Goal: Task Accomplishment & Management: Manage account settings

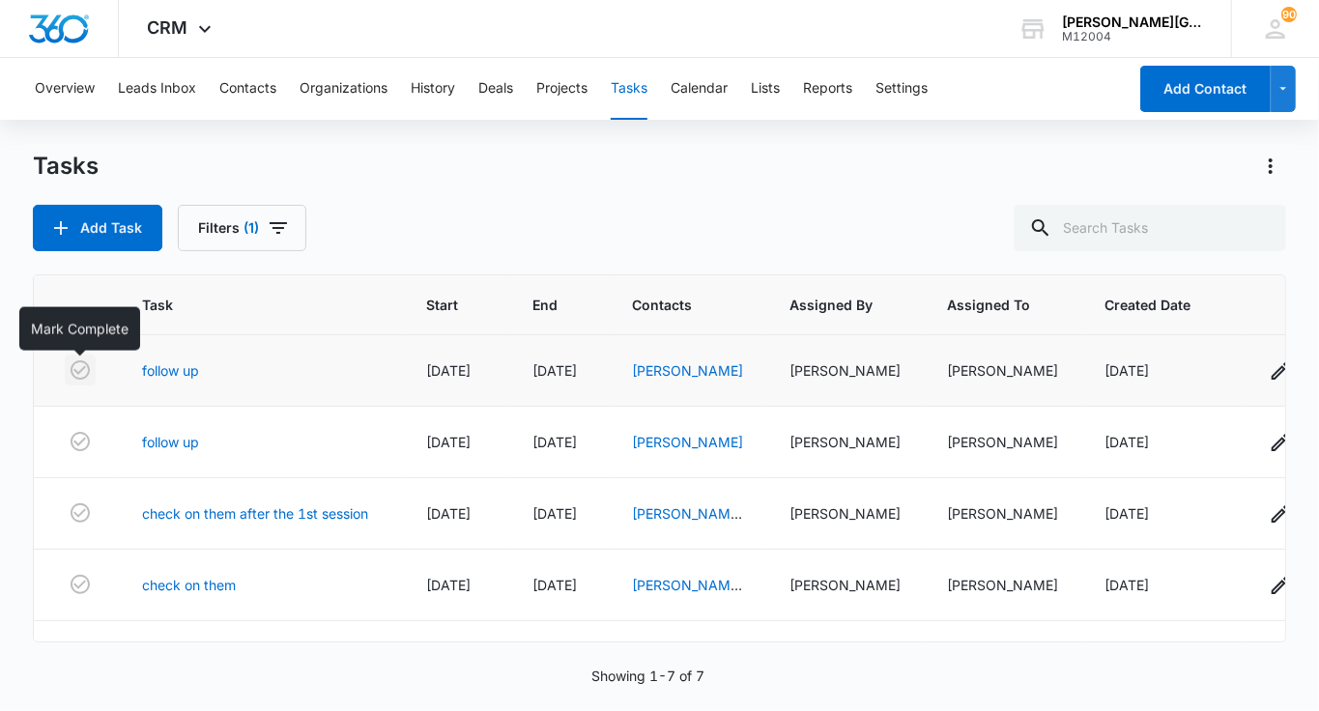
click at [85, 367] on icon "button" at bounding box center [80, 370] width 23 height 23
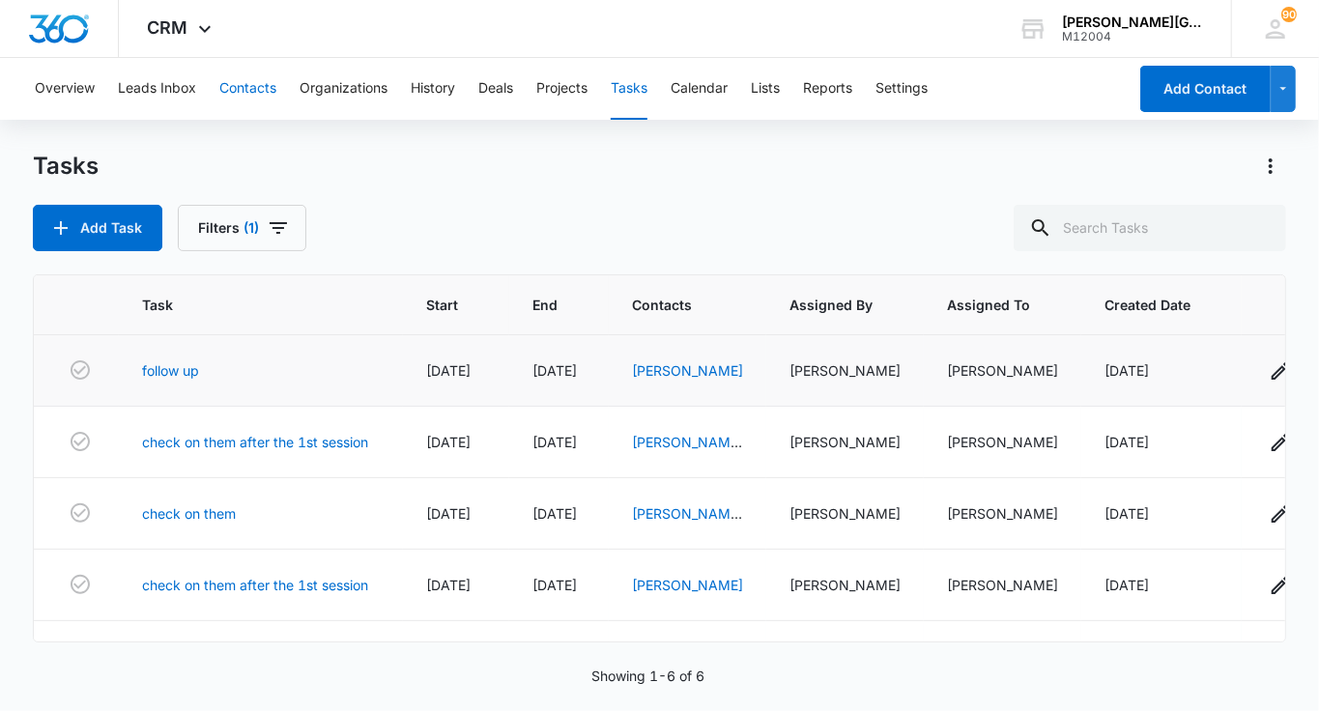
click at [250, 79] on button "Contacts" at bounding box center [247, 89] width 57 height 62
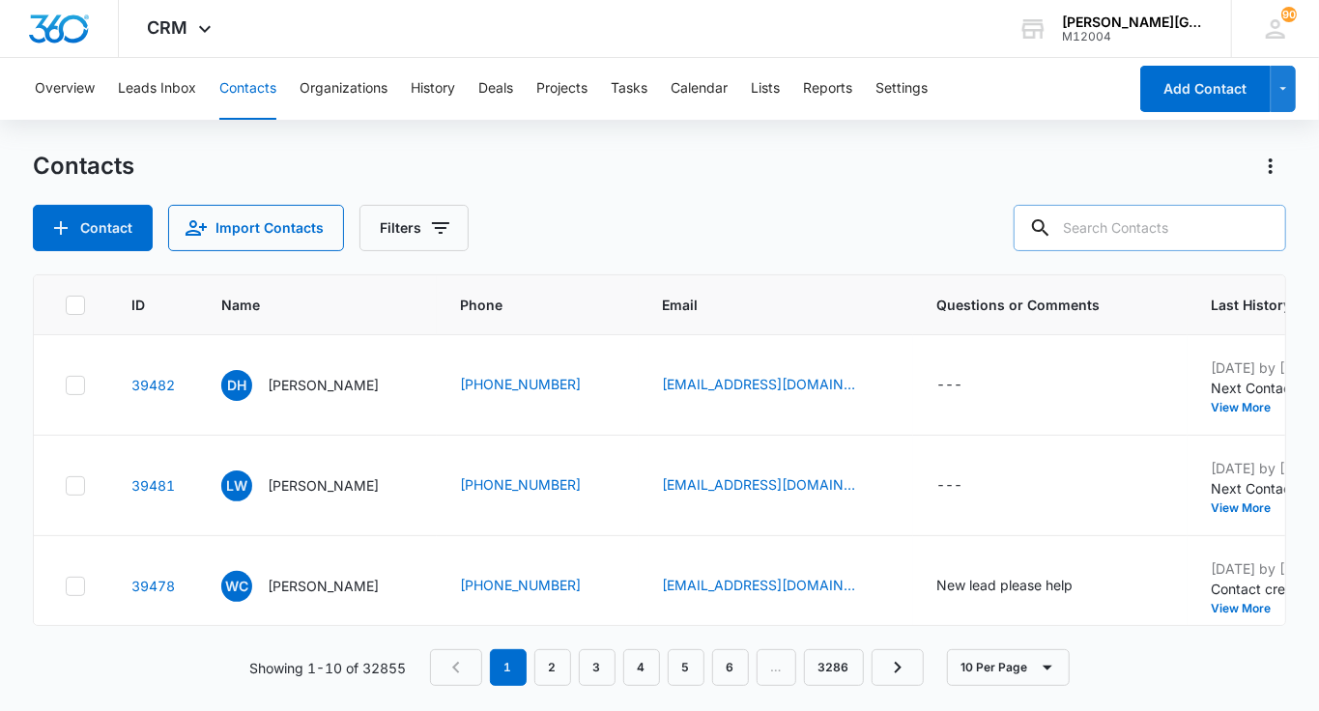
click at [1149, 235] on input "text" at bounding box center [1150, 228] width 273 height 46
type input "щ"
type input "0947"
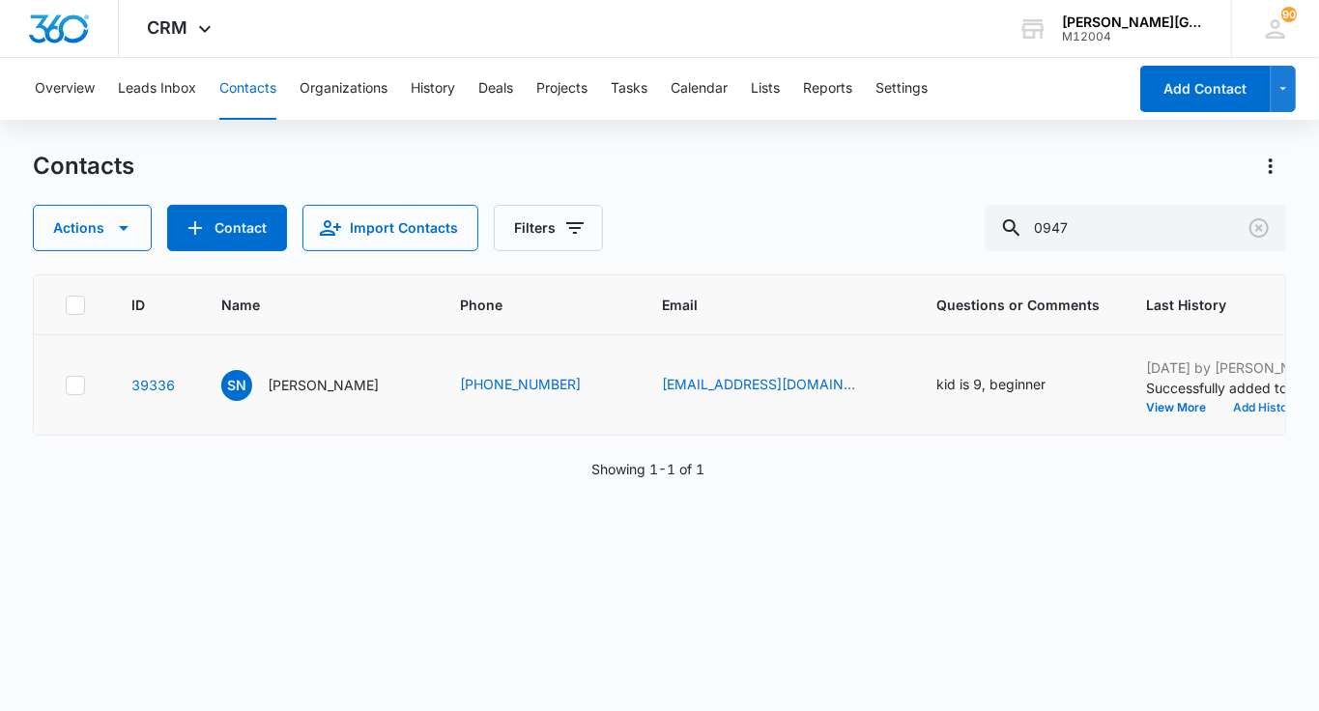
click at [1220, 409] on button "Add History" at bounding box center [1266, 408] width 93 height 12
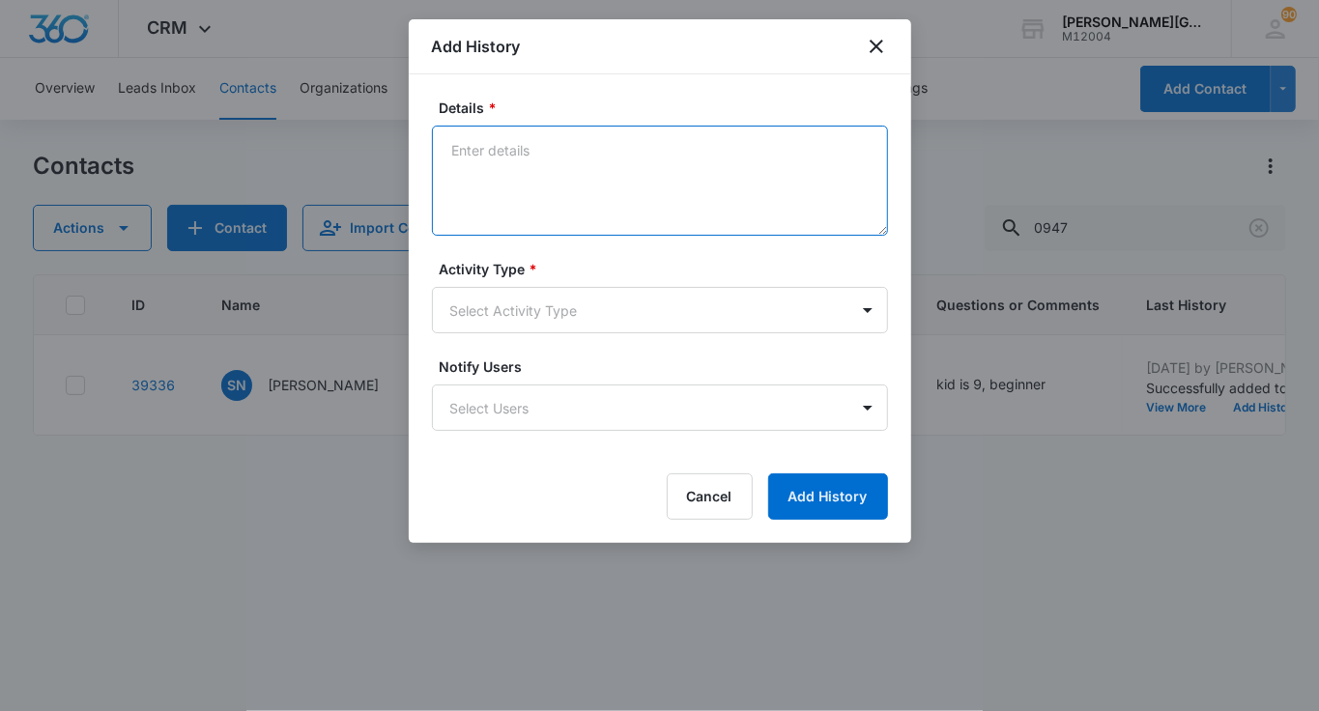
click at [575, 187] on textarea "Details *" at bounding box center [660, 181] width 456 height 110
type textarea "Liked the lesson, wants to purchase a pack and join on Friday, 9/12."
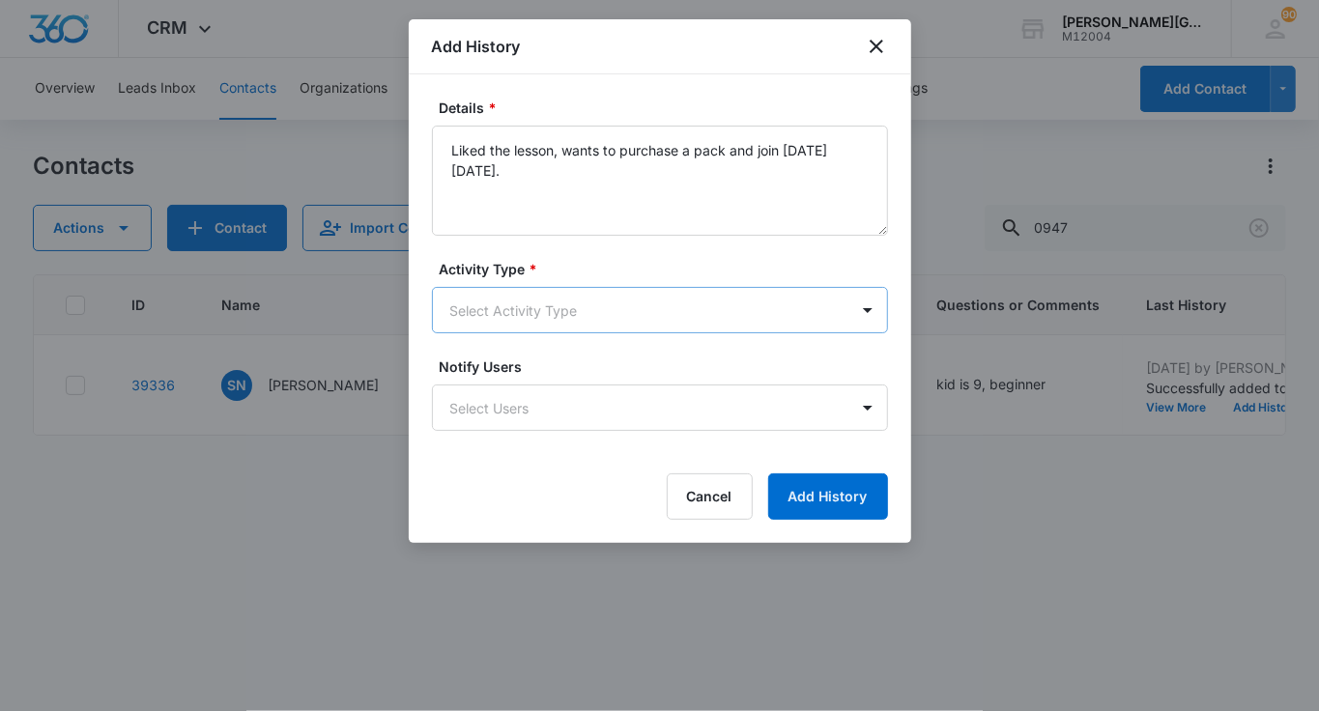
click at [593, 313] on body "CRM Apps Reputation Websites Forms CRM Email Social Shop Payments POS Content A…" at bounding box center [659, 355] width 1319 height 711
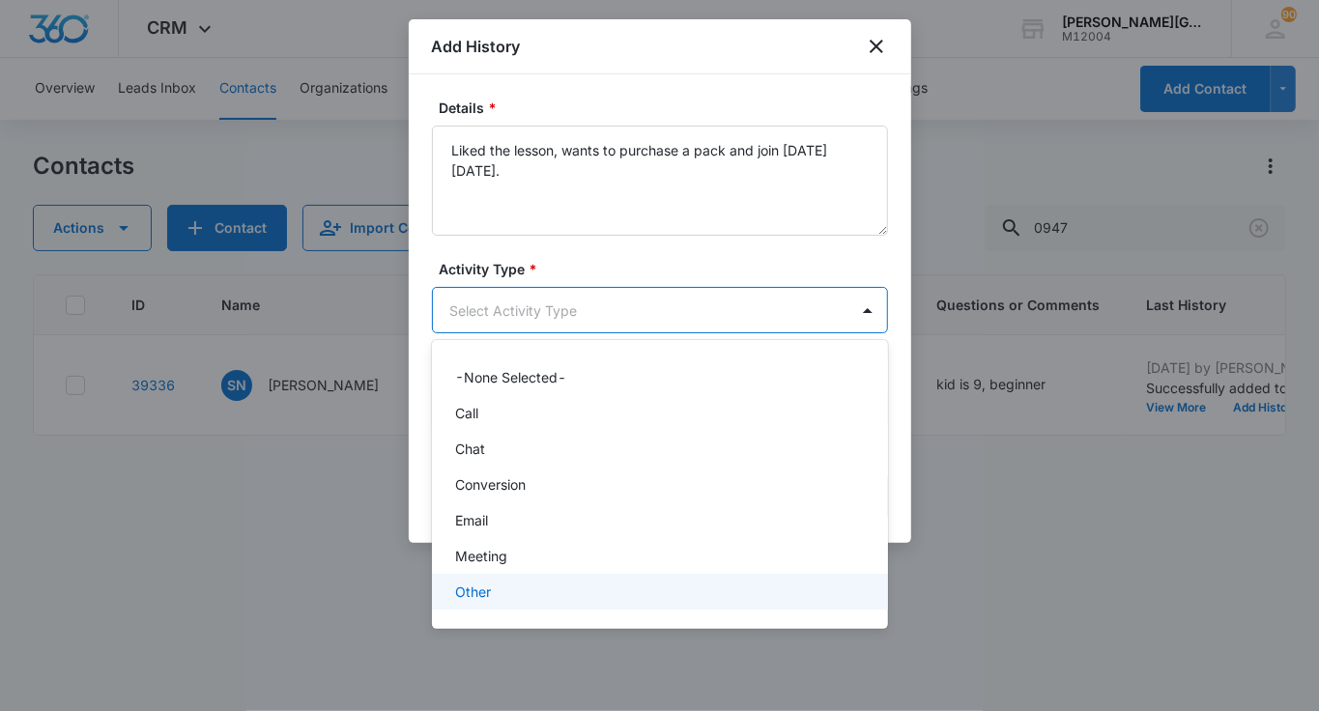
click at [481, 594] on p "Other" at bounding box center [473, 592] width 36 height 20
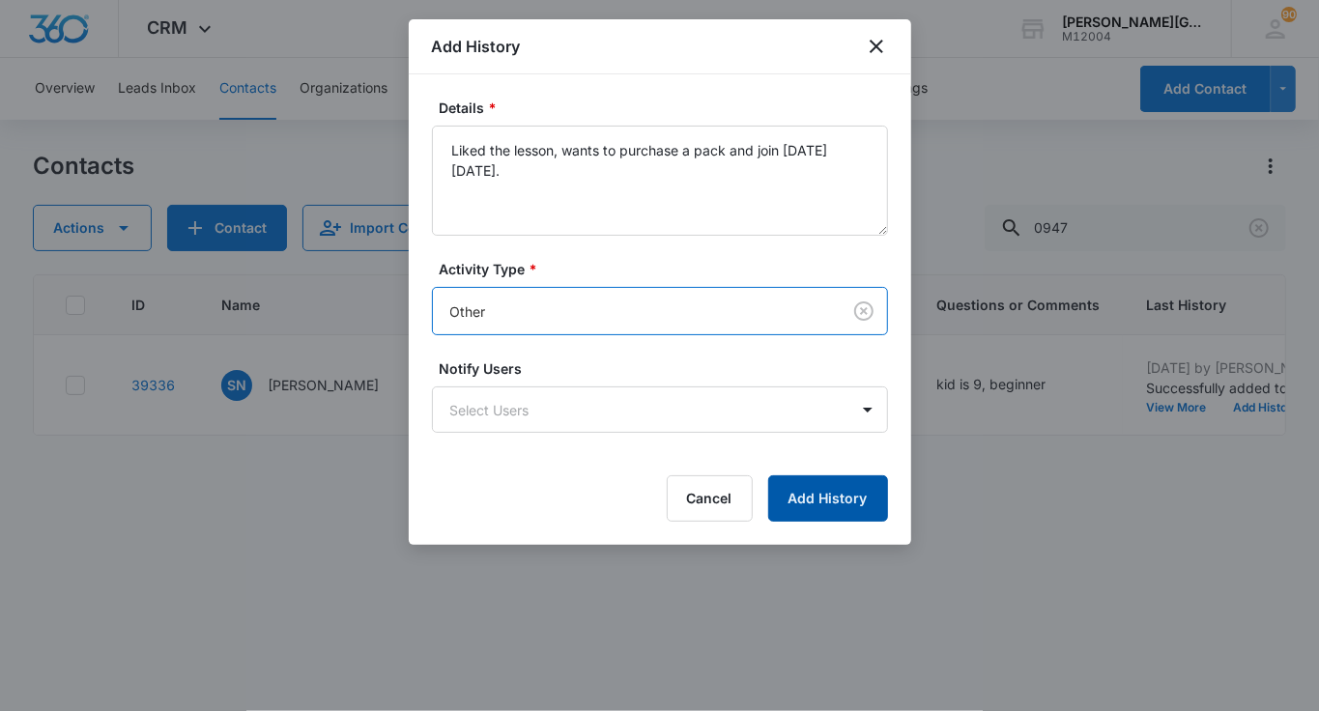
click at [811, 511] on button "Add History" at bounding box center [828, 498] width 120 height 46
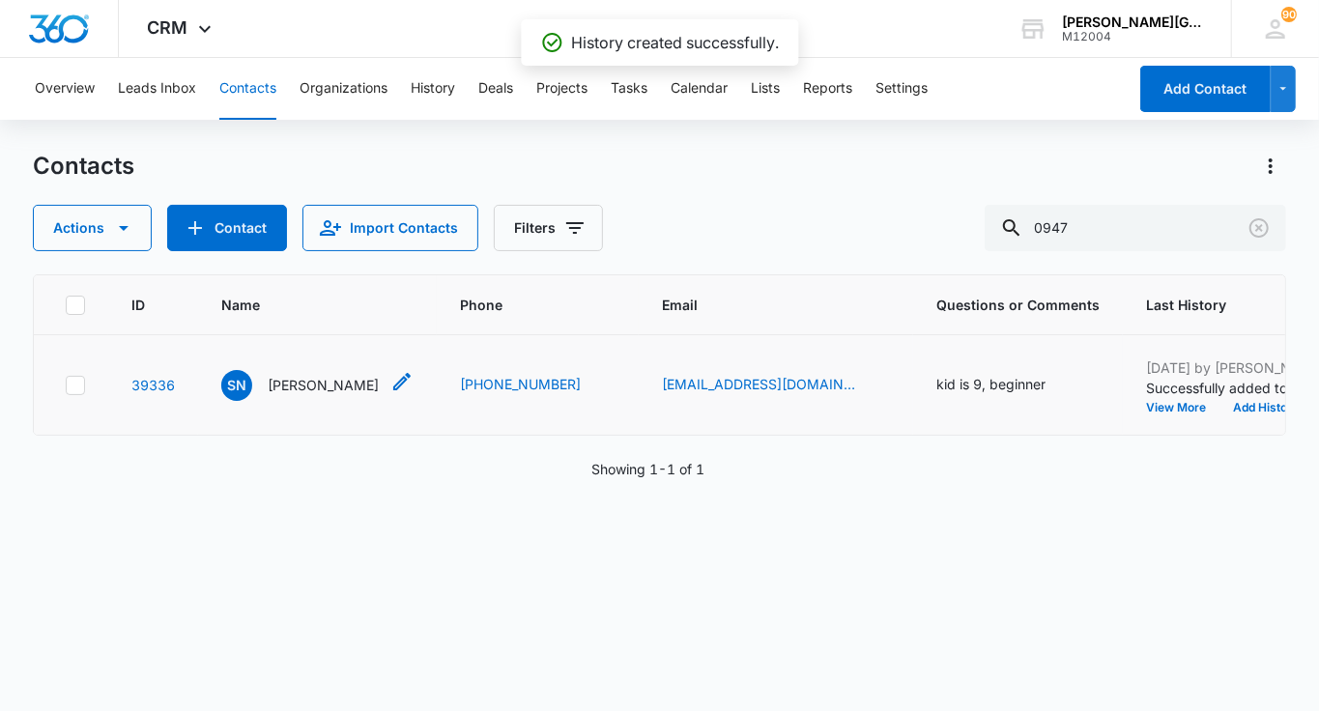
click at [303, 381] on p "Sandy Ning" at bounding box center [323, 385] width 111 height 20
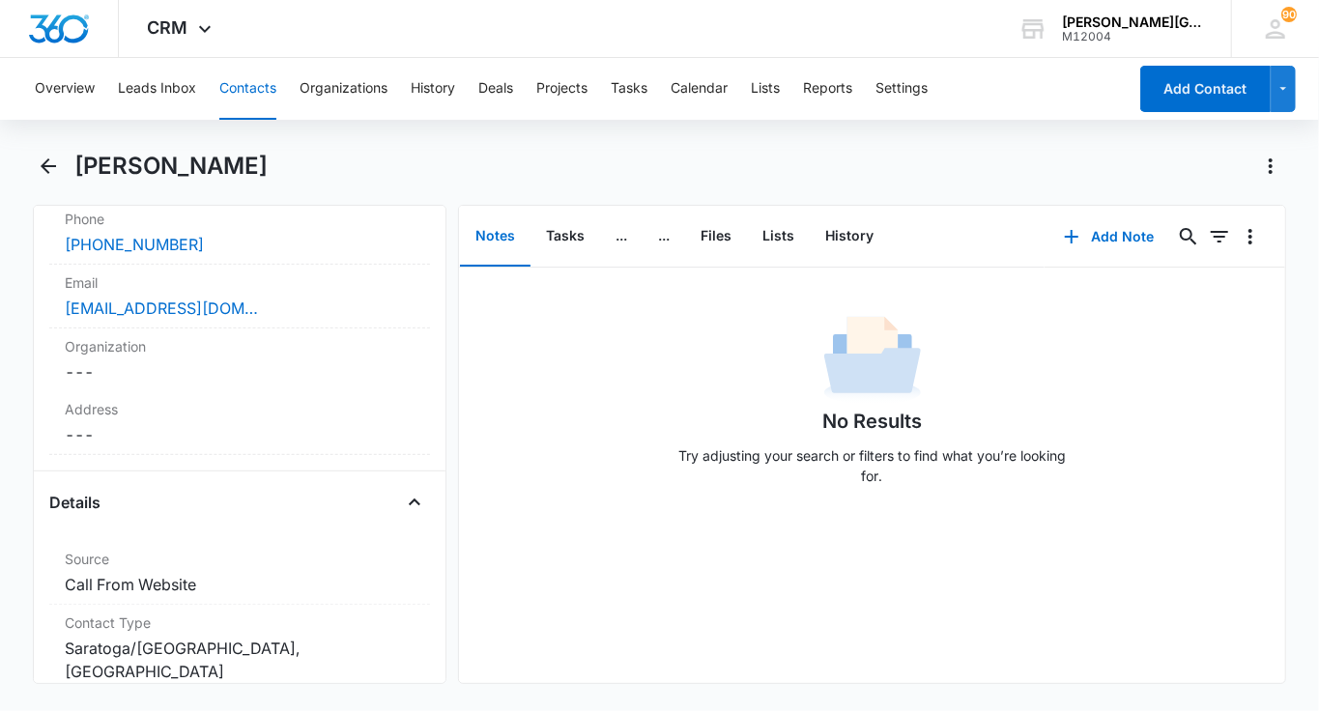
scroll to position [445, 0]
click at [307, 320] on div "sandyning@hotmail.com" at bounding box center [240, 312] width 350 height 23
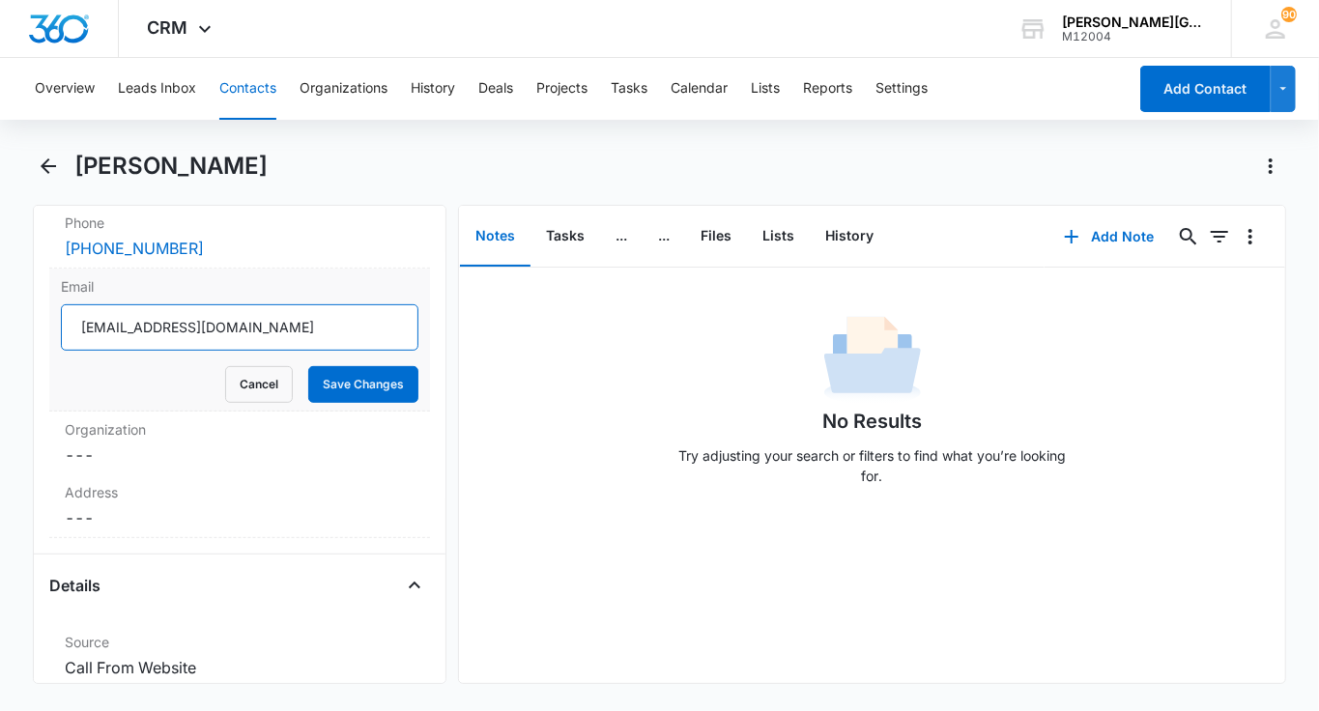
click at [306, 319] on input "sandyning@hotmail.com" at bounding box center [240, 327] width 358 height 46
click at [277, 387] on button "Cancel" at bounding box center [259, 384] width 68 height 37
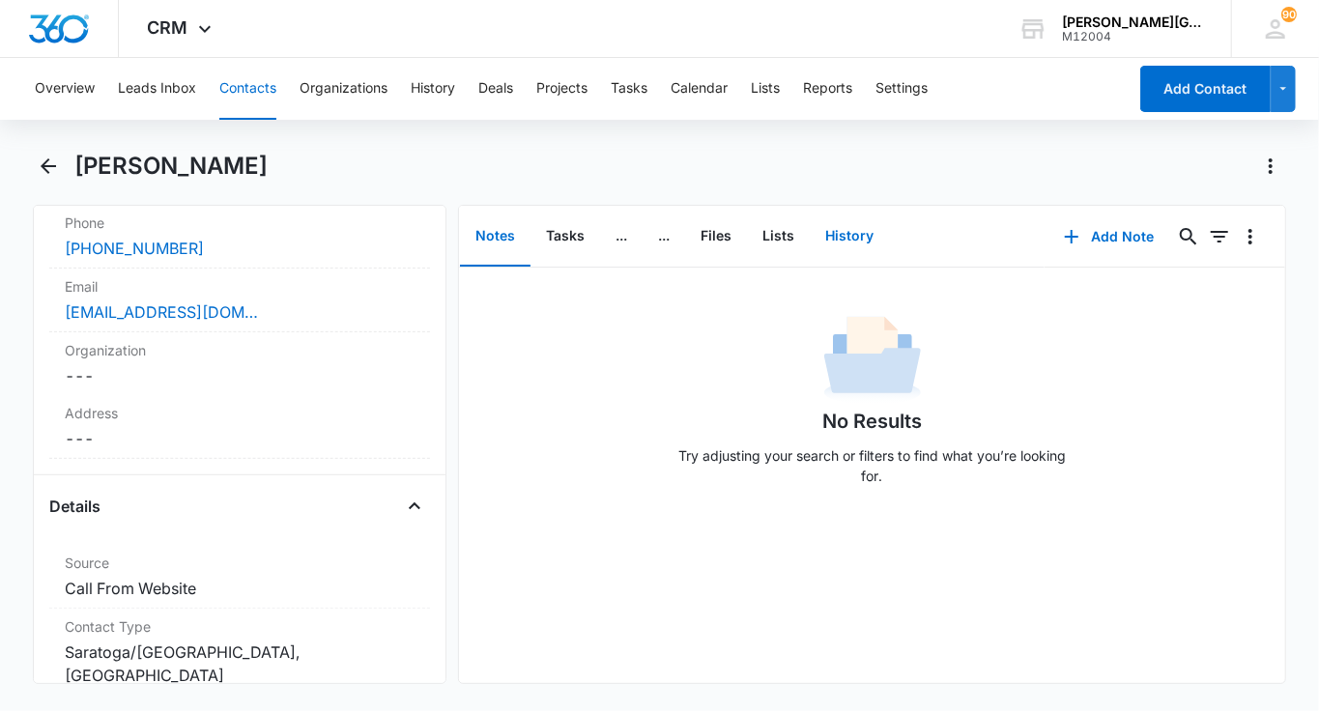
click at [839, 263] on button "History" at bounding box center [849, 237] width 79 height 60
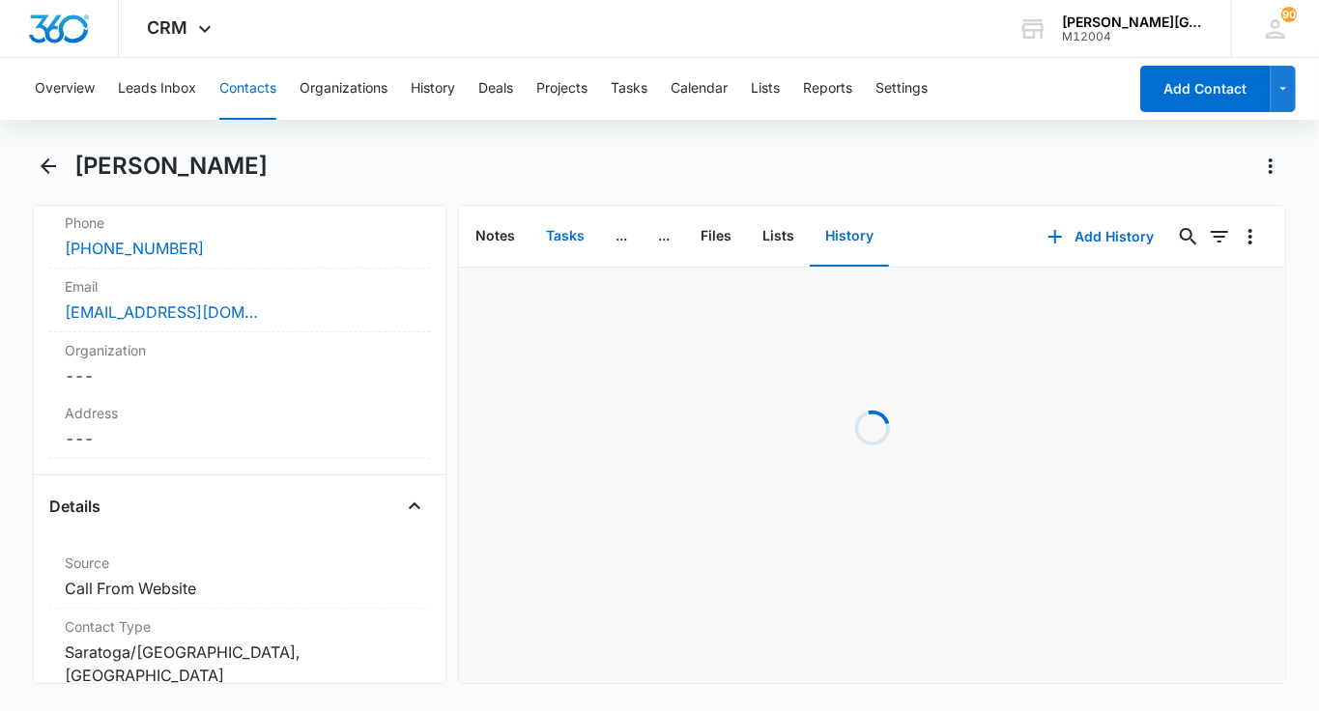
click at [552, 237] on button "Tasks" at bounding box center [566, 237] width 70 height 60
click at [841, 239] on button "History" at bounding box center [849, 237] width 79 height 60
click at [1077, 231] on button "Add History" at bounding box center [1100, 237] width 145 height 46
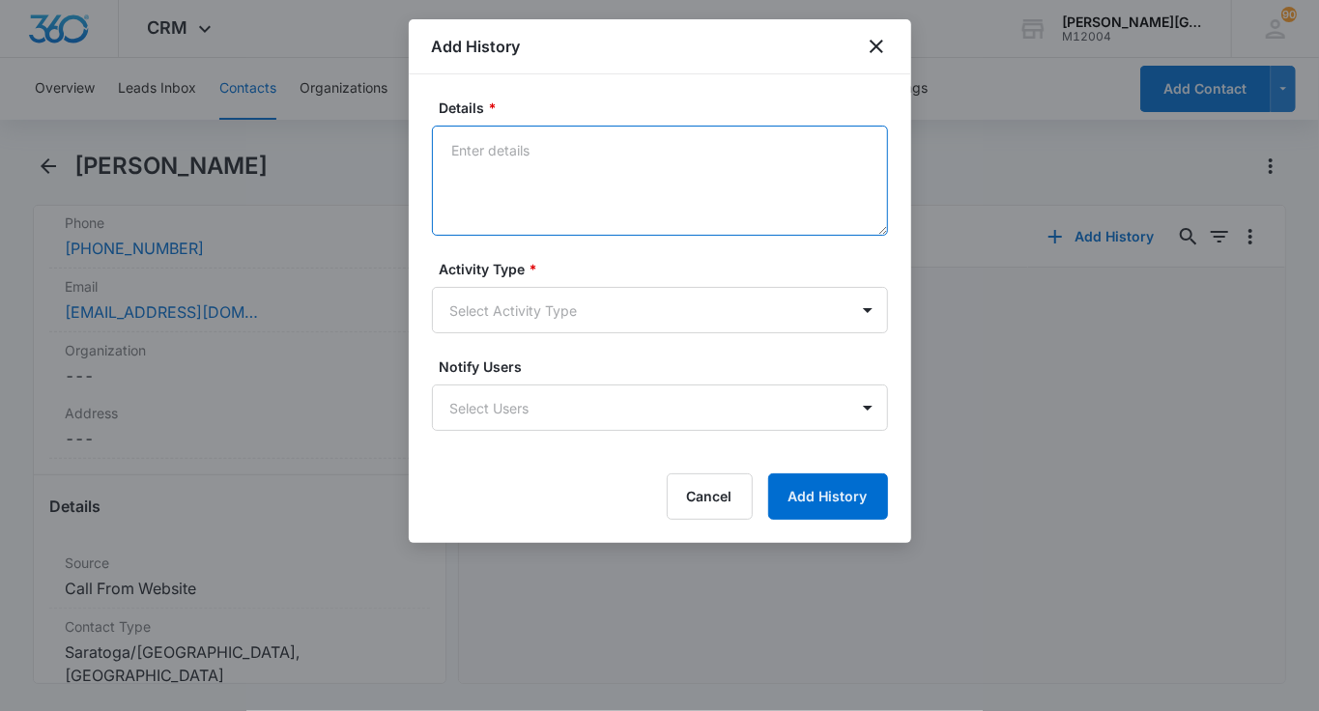
click at [560, 198] on textarea "Details *" at bounding box center [660, 181] width 456 height 110
paste textarea "Hi Sandy, It was great chatting with you today! I am replying to the emails abo…"
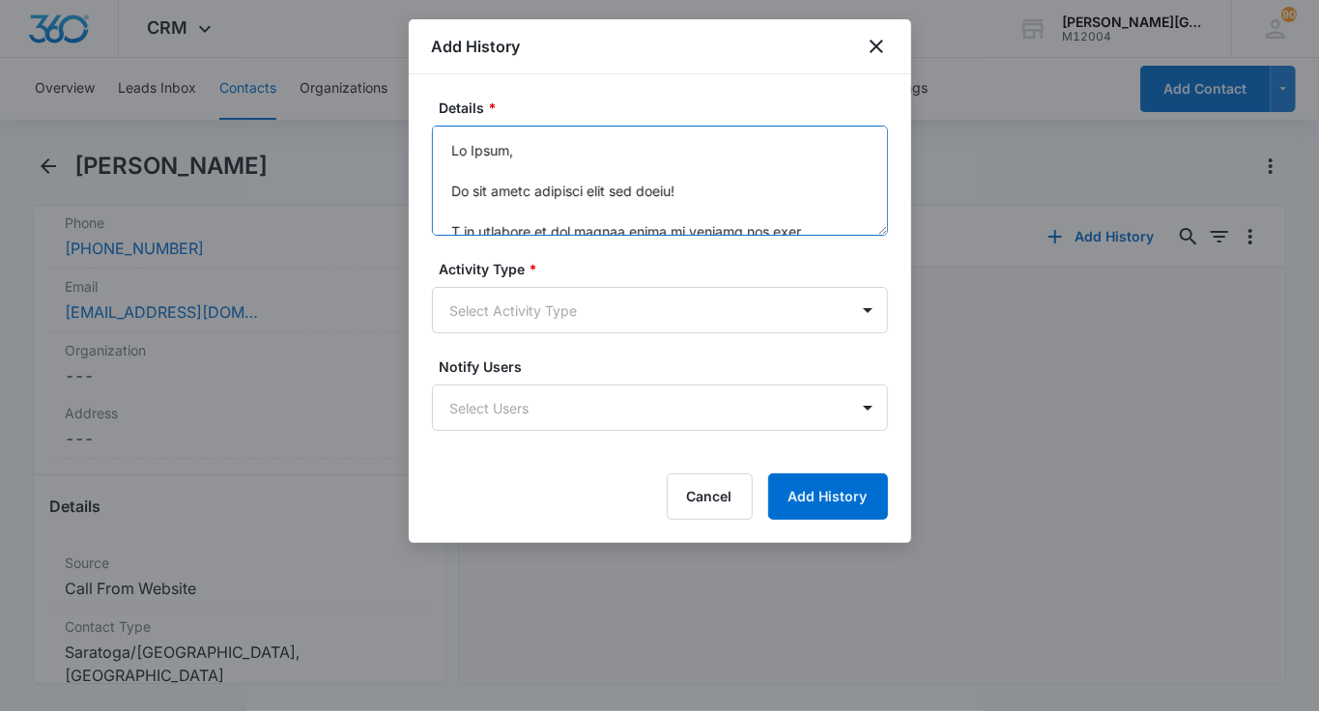
scroll to position [634, 0]
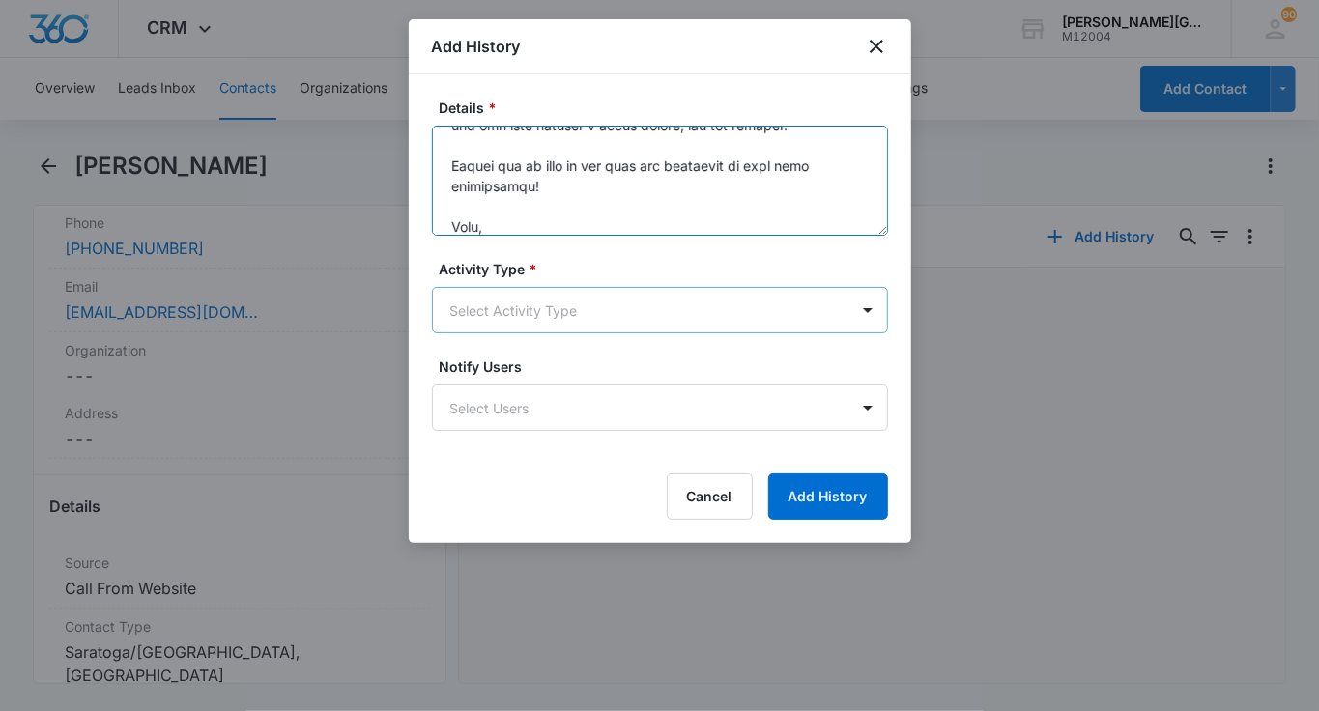
type textarea "Hi Sandy, It was great chatting with you today! I am replying to the emails abo…"
click at [541, 304] on body "CRM Apps Reputation Websites Forms CRM Email Social Shop Payments POS Content A…" at bounding box center [659, 355] width 1319 height 711
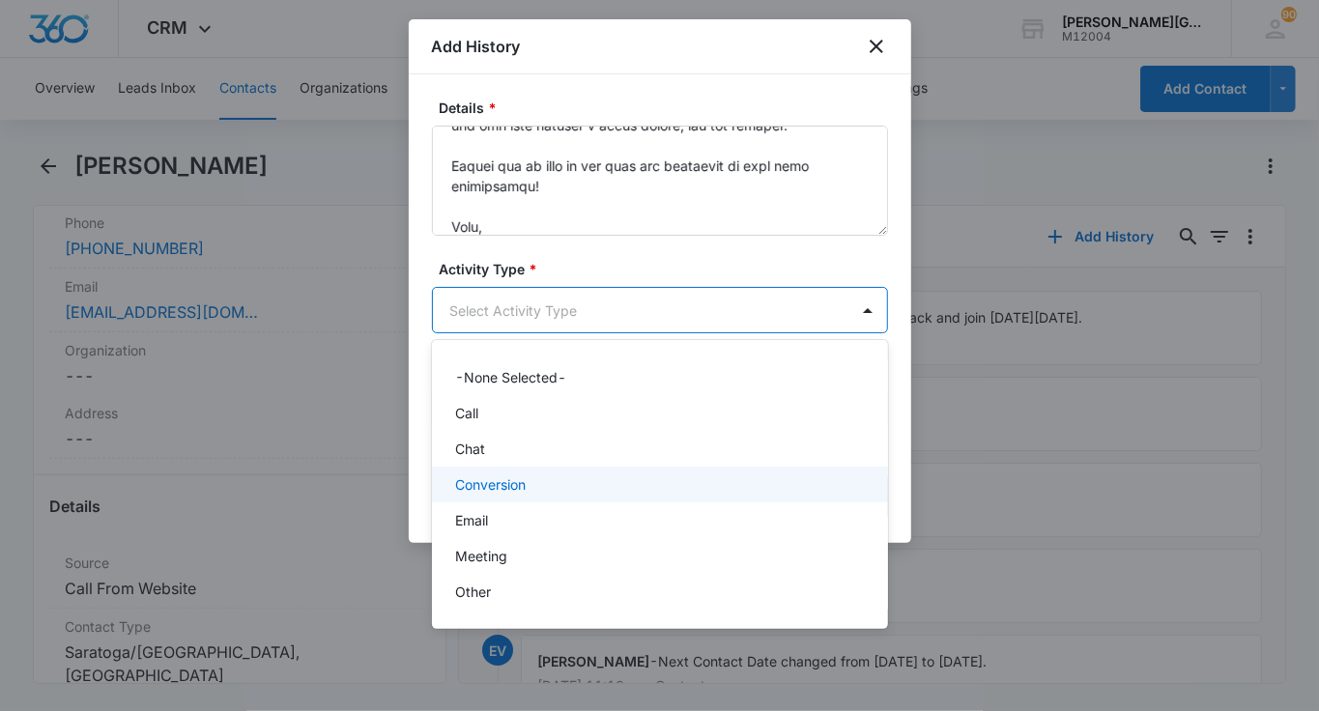
click at [516, 514] on div "Email" at bounding box center [658, 520] width 406 height 20
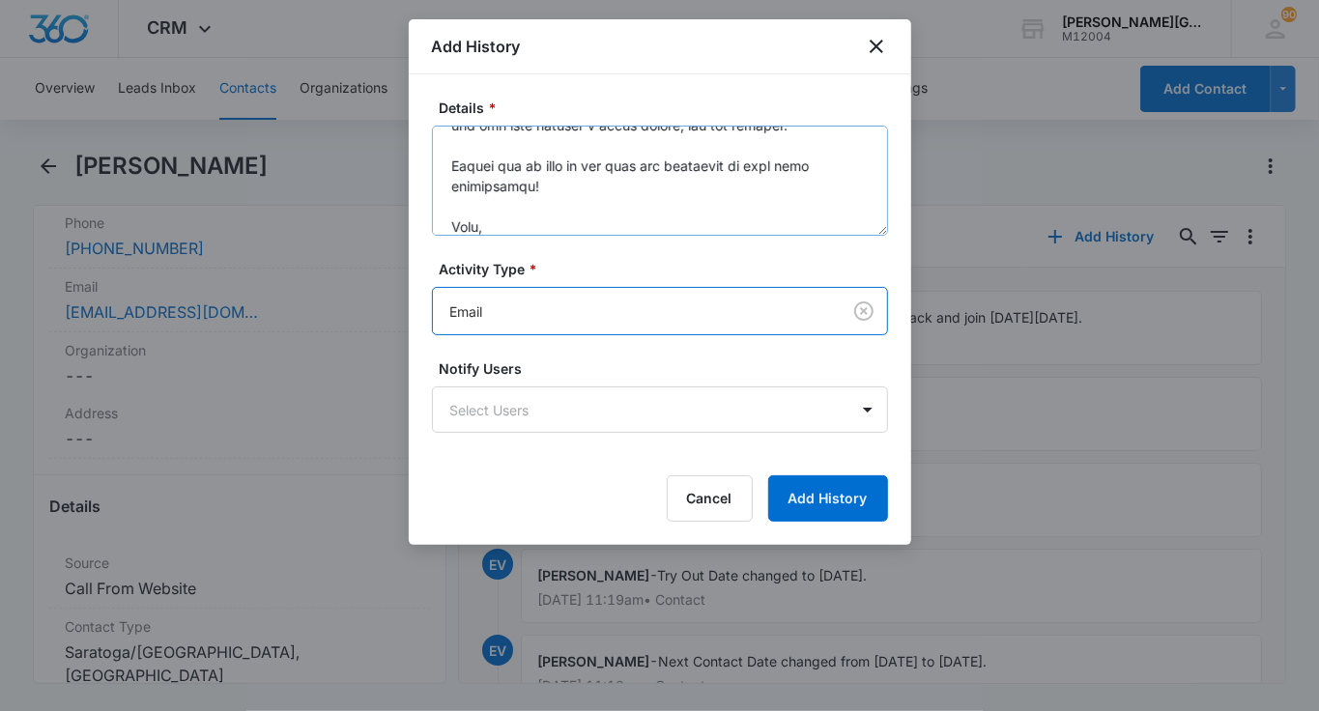
scroll to position [0, 0]
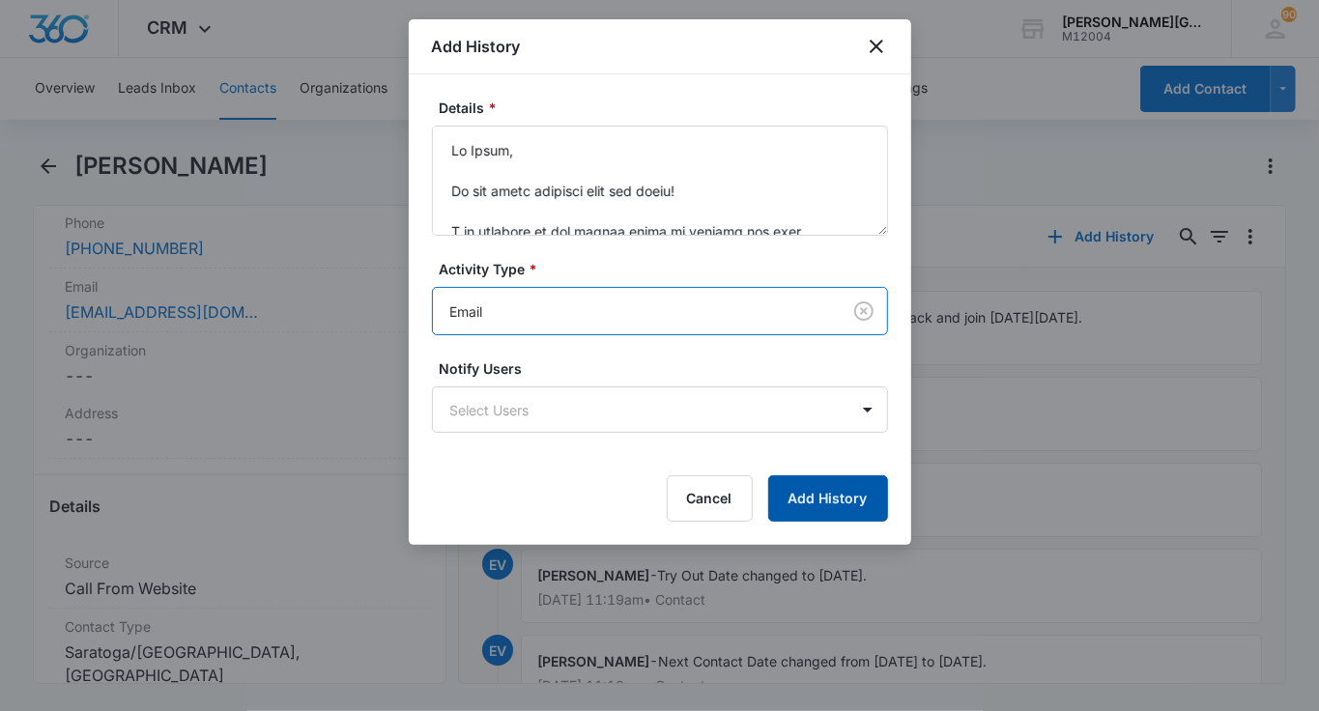
click at [833, 492] on button "Add History" at bounding box center [828, 498] width 120 height 46
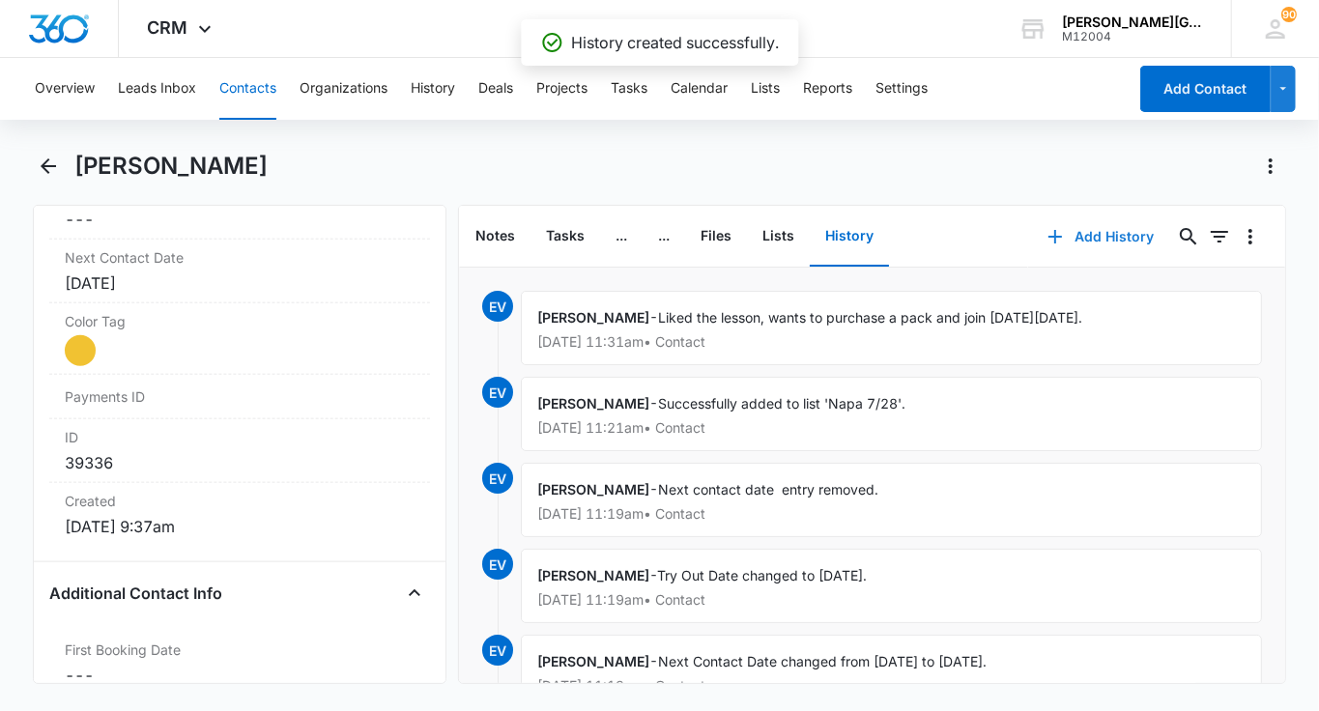
scroll to position [1063, 0]
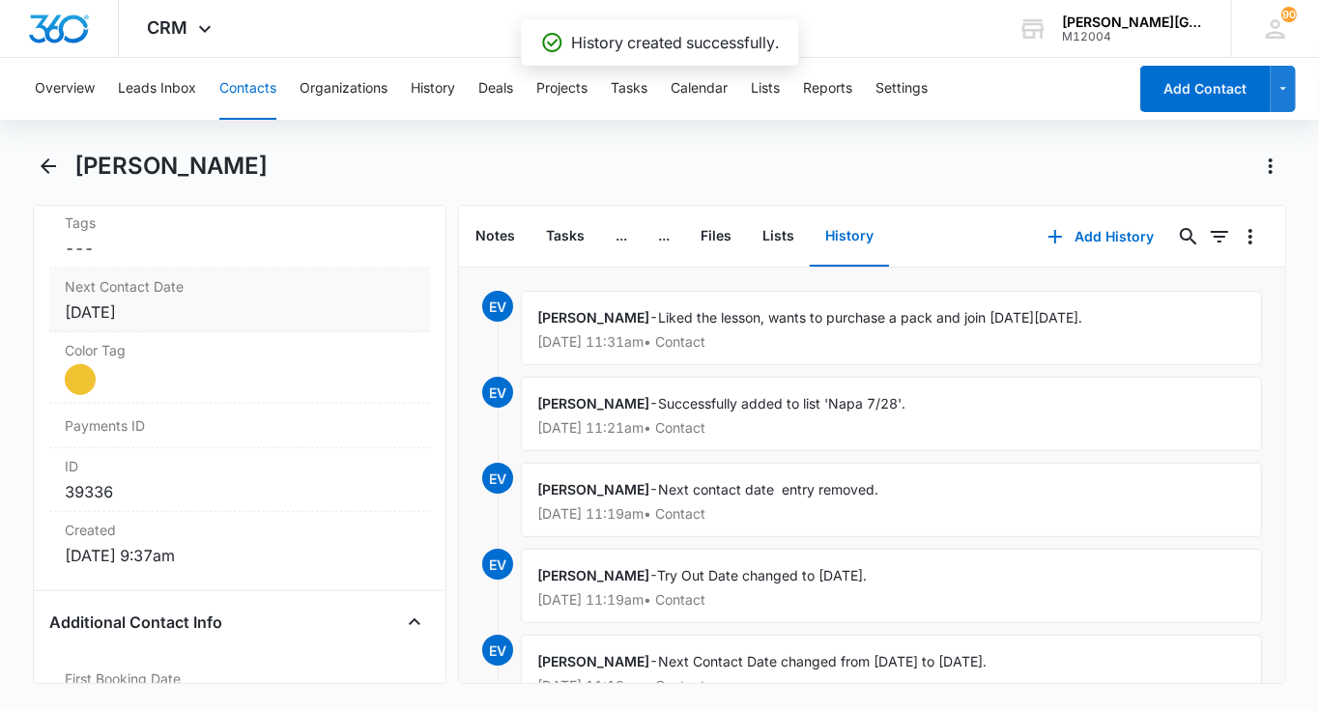
click at [207, 290] on label "Next Contact Date" at bounding box center [240, 286] width 350 height 20
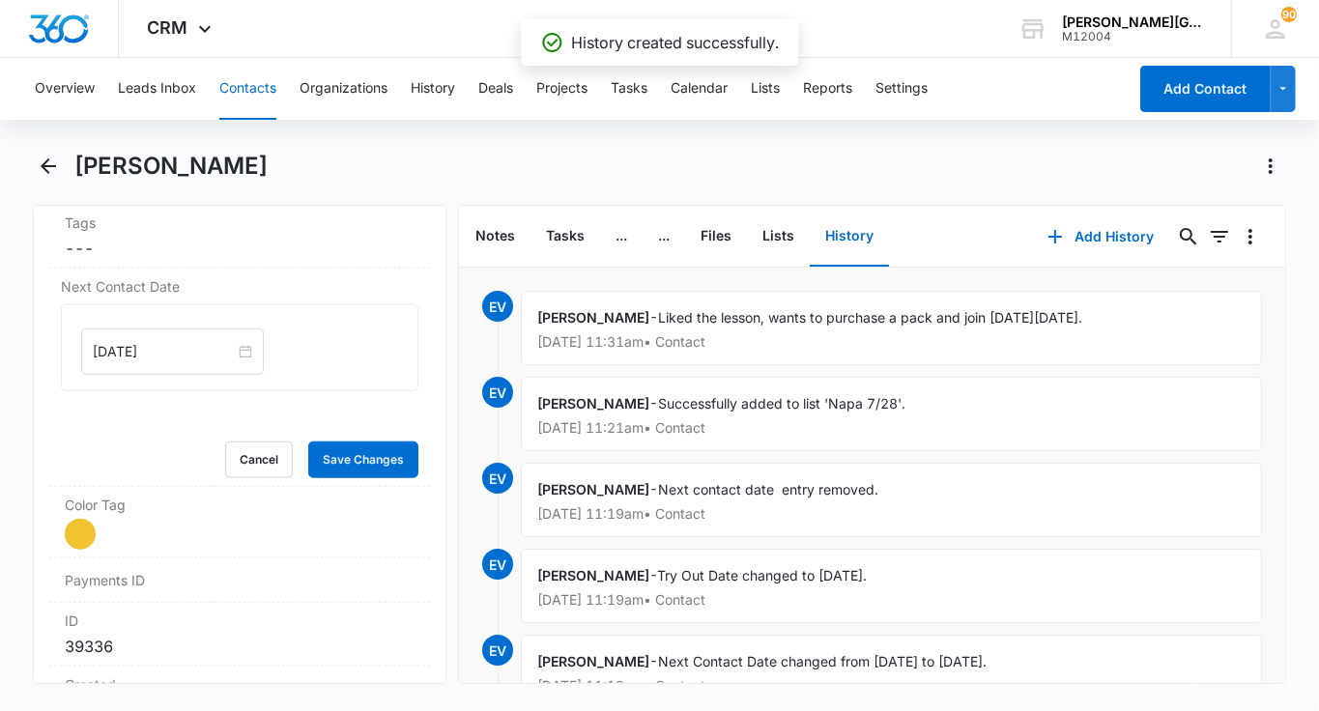
click at [155, 333] on div "Sep 5, 2025" at bounding box center [172, 352] width 183 height 46
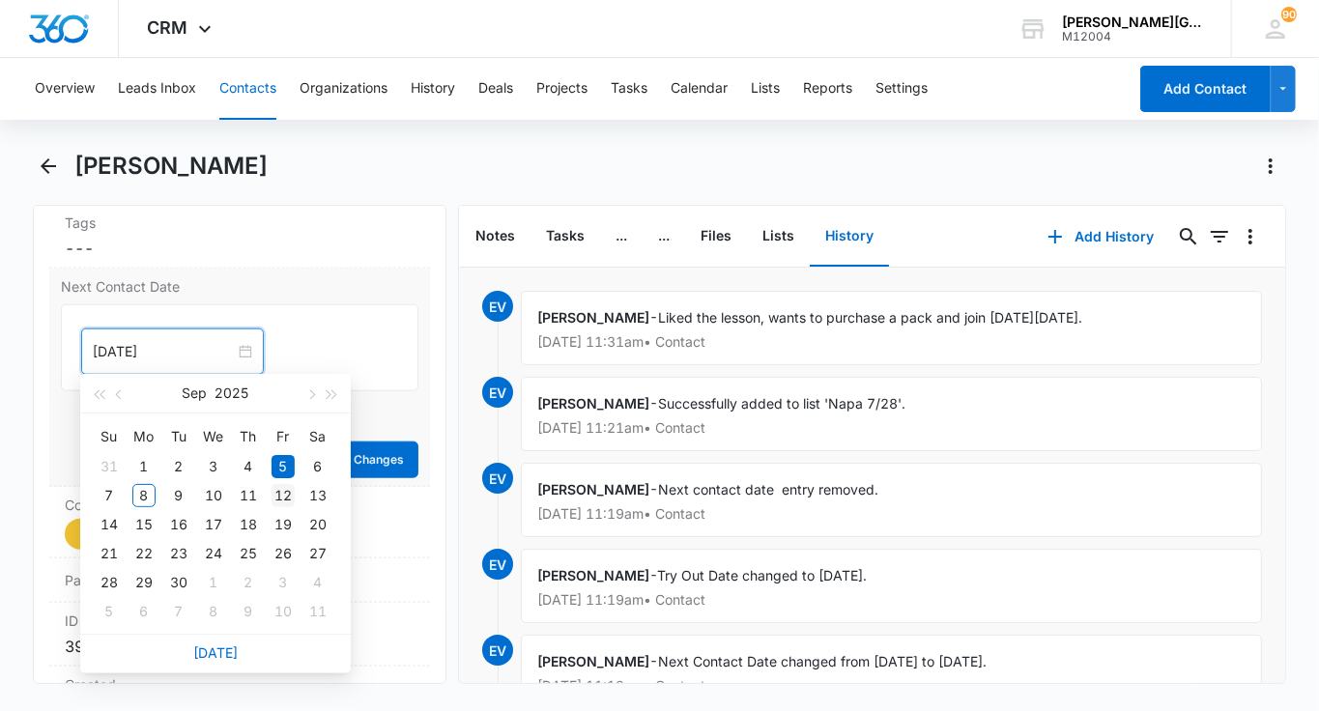
type input "Sep 12, 2025"
click at [274, 503] on div "12" at bounding box center [283, 495] width 23 height 23
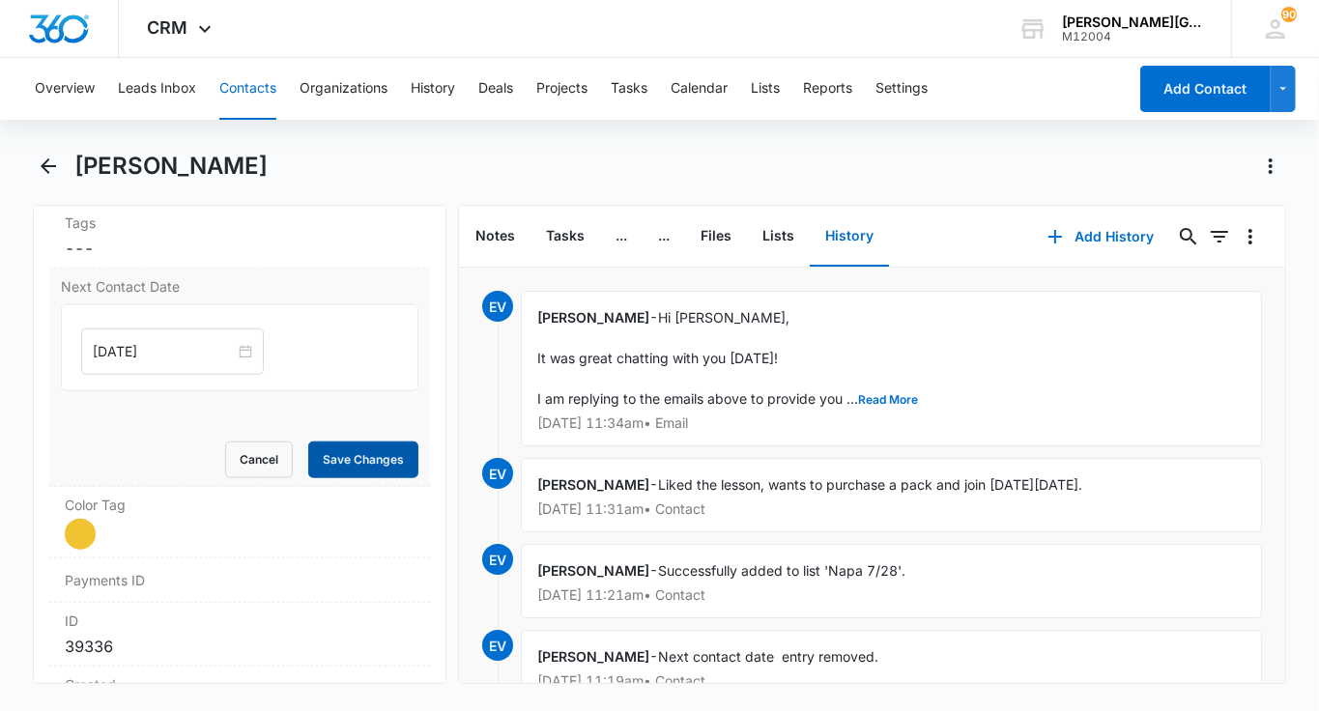
click at [388, 451] on button "Save Changes" at bounding box center [363, 460] width 110 height 37
click at [262, 107] on button "Contacts" at bounding box center [247, 89] width 57 height 62
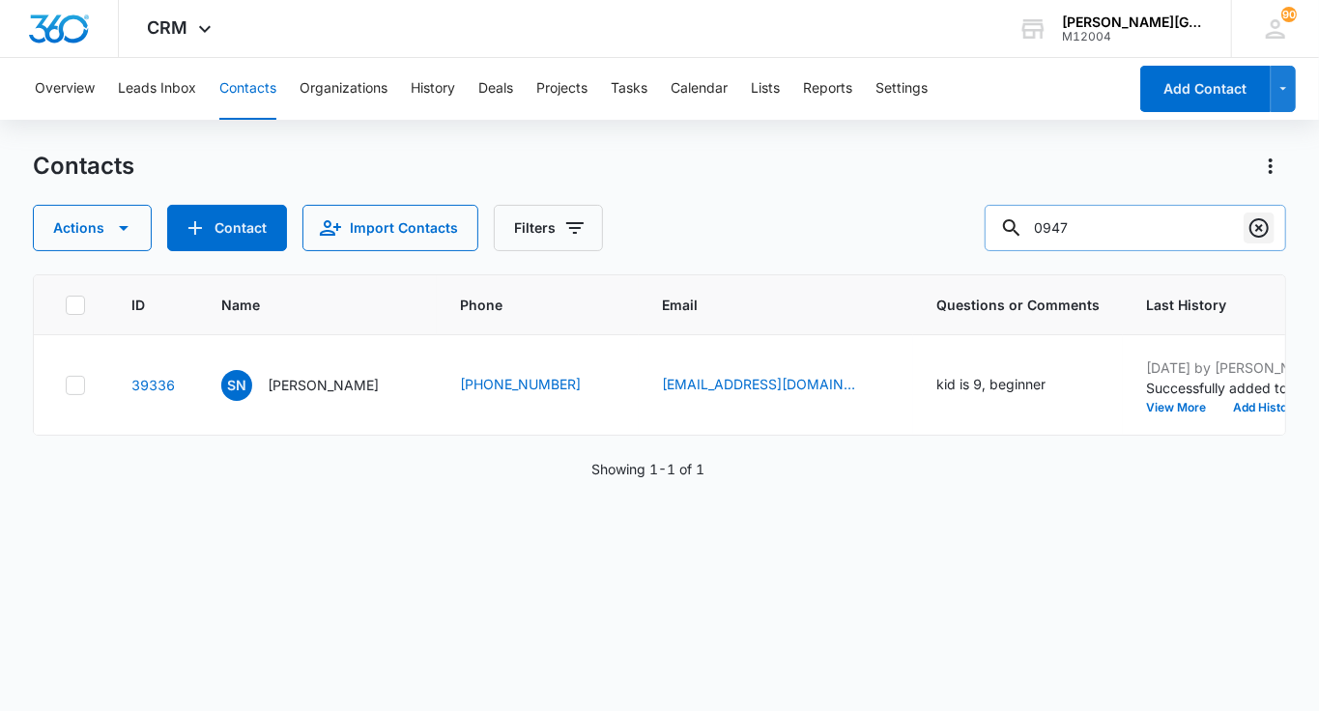
click at [1249, 229] on icon "Clear" at bounding box center [1259, 227] width 23 height 23
